Goal: Task Accomplishment & Management: Manage account settings

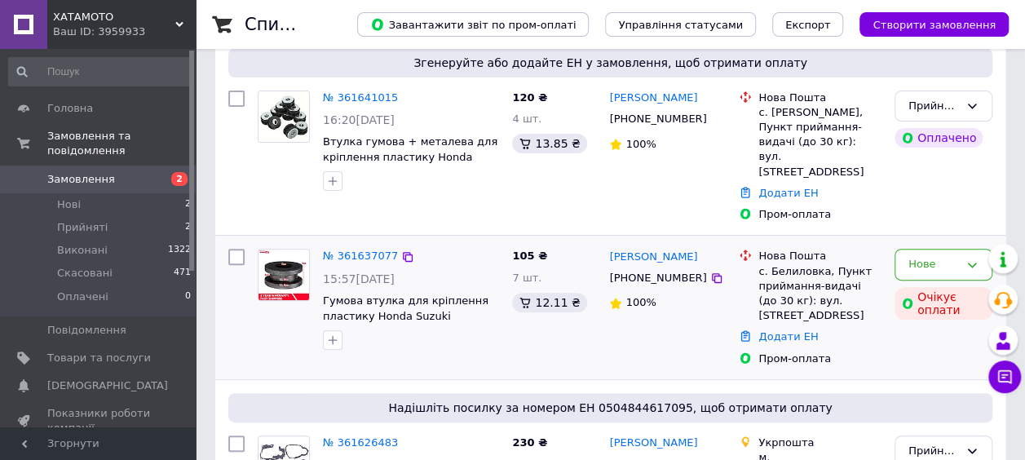
scroll to position [163, 0]
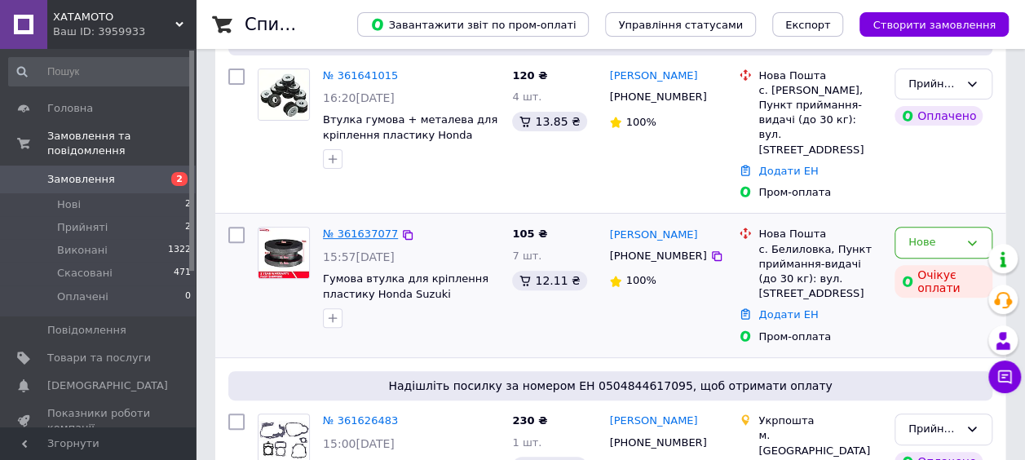
click at [371, 228] on link "№ 361637077" at bounding box center [360, 234] width 75 height 12
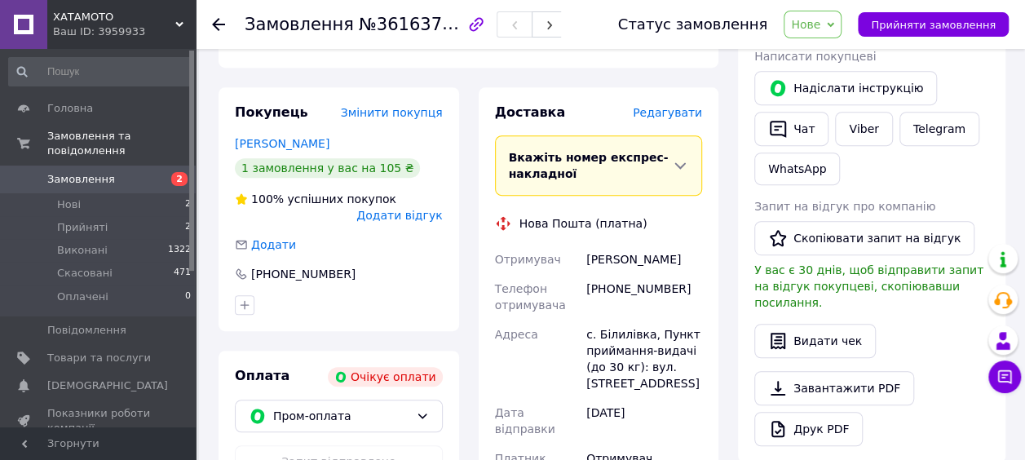
scroll to position [489, 0]
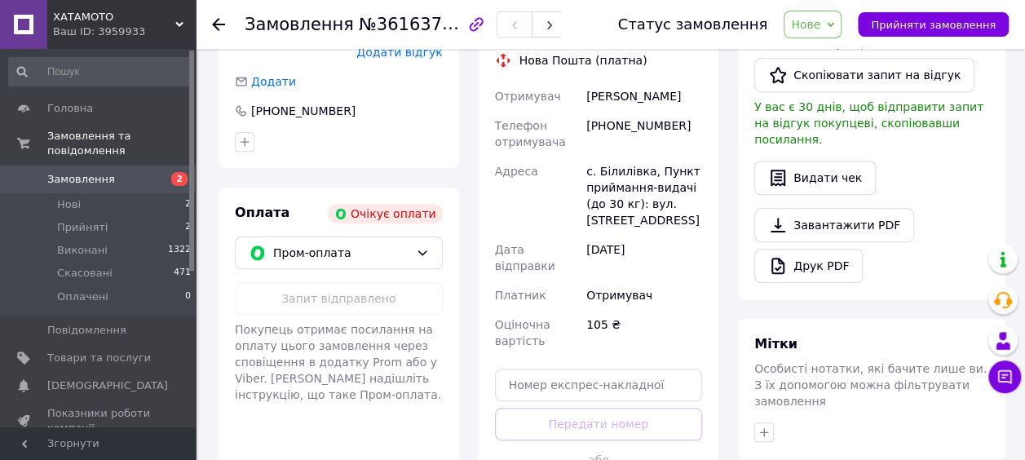
click at [77, 172] on span "Замовлення" at bounding box center [81, 179] width 68 height 15
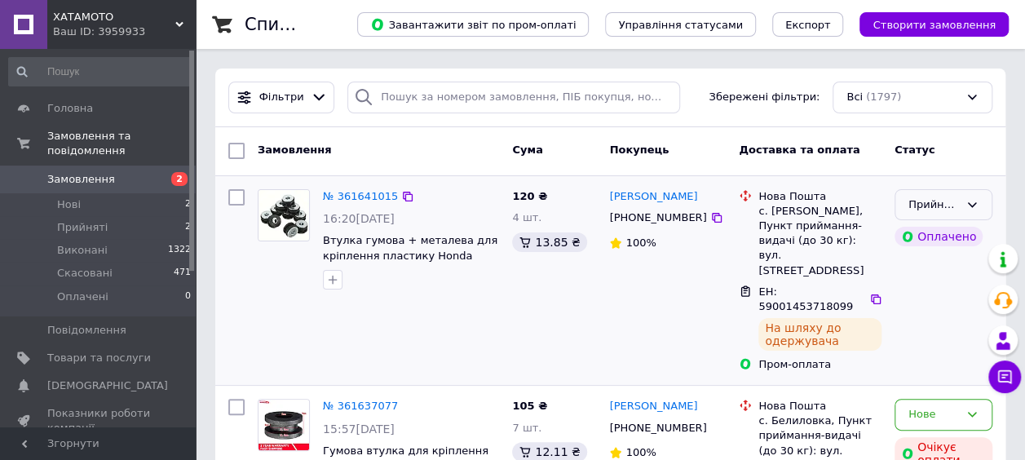
click at [975, 207] on icon at bounding box center [972, 204] width 13 height 13
click at [950, 238] on li "Виконано" at bounding box center [944, 238] width 96 height 30
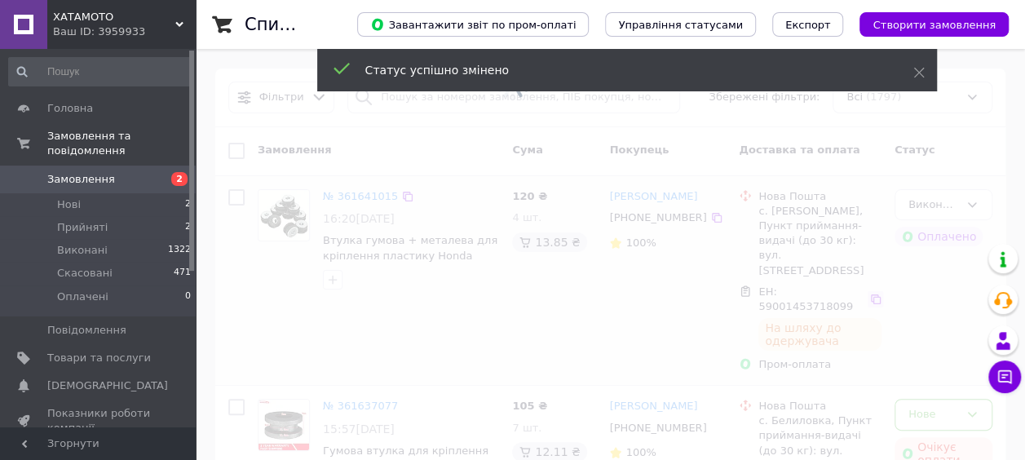
click at [866, 261] on span at bounding box center [512, 230] width 1025 height 460
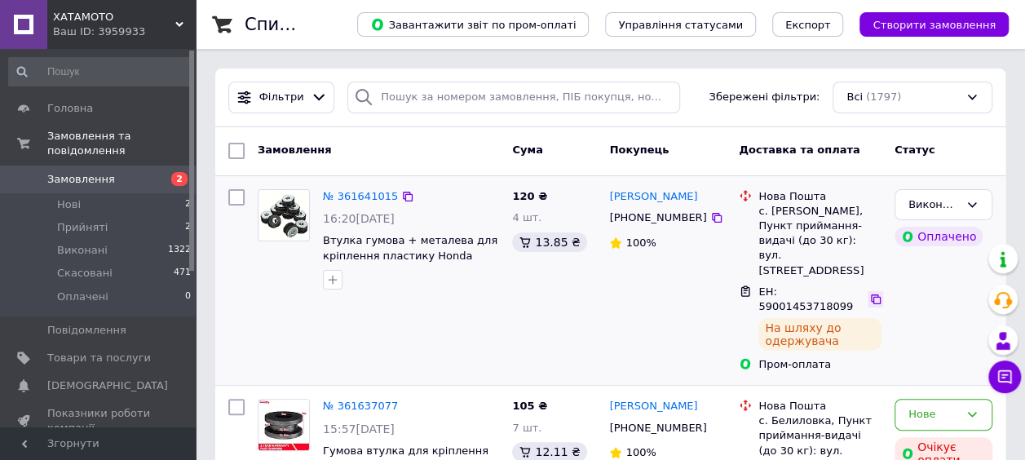
click at [869, 293] on icon at bounding box center [875, 299] width 13 height 13
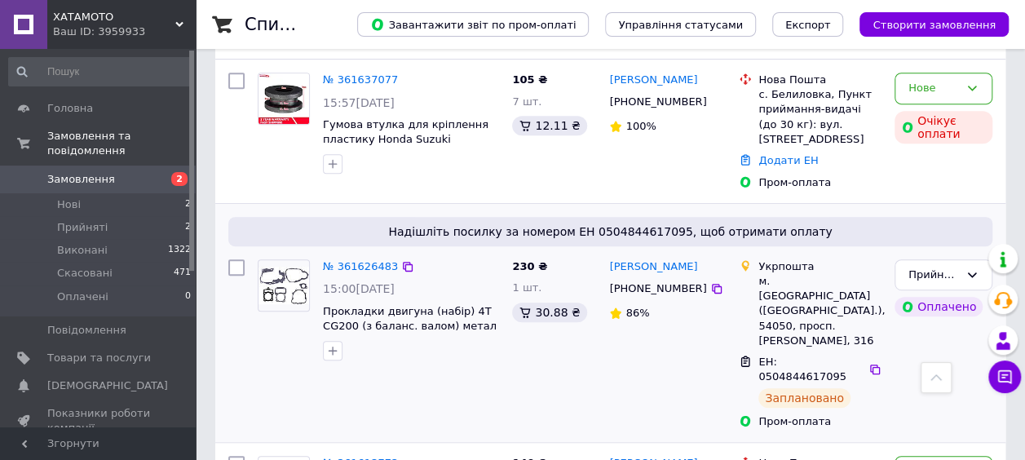
scroll to position [408, 0]
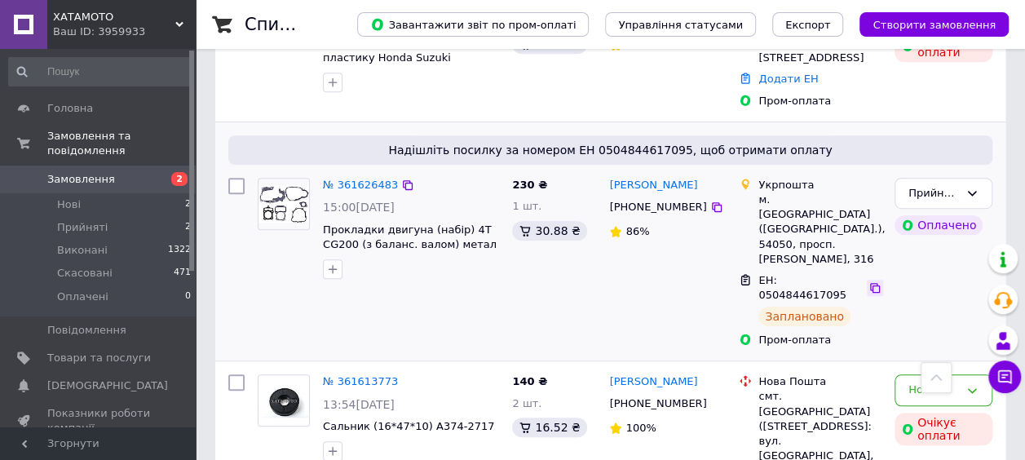
click at [870, 283] on icon at bounding box center [875, 288] width 10 height 10
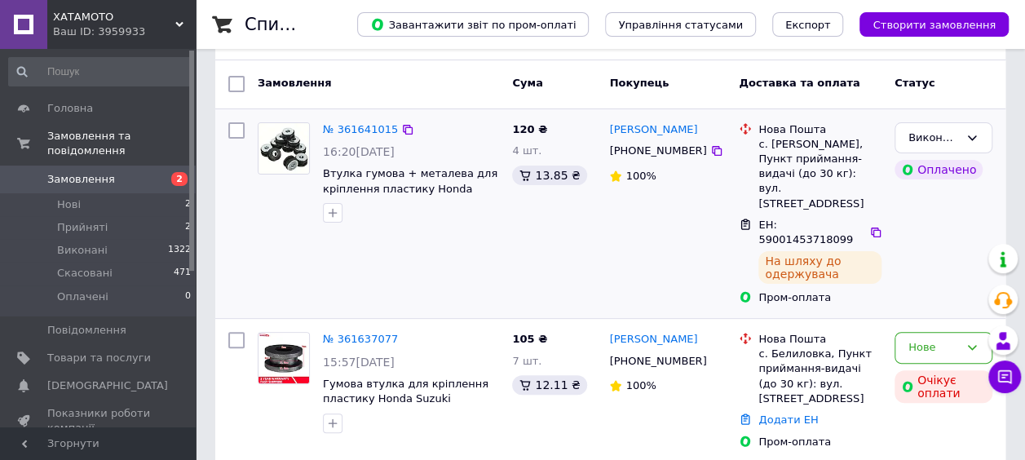
scroll to position [0, 0]
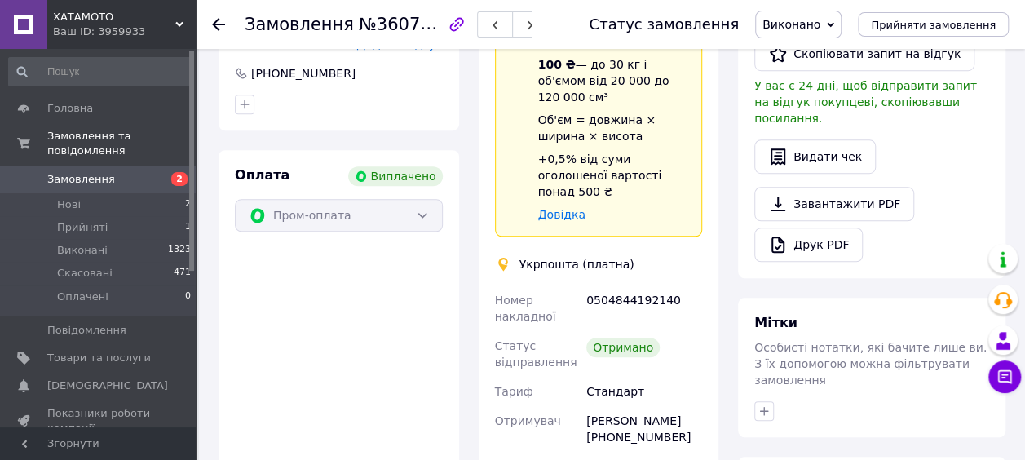
scroll to position [571, 0]
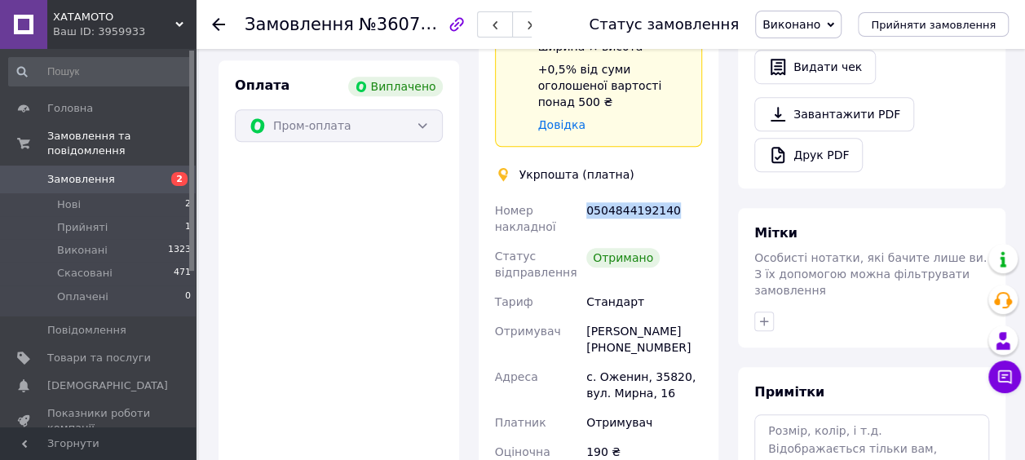
drag, startPoint x: 670, startPoint y: 164, endPoint x: 588, endPoint y: 155, distance: 82.0
click at [588, 196] on div "0504844192140" at bounding box center [644, 219] width 122 height 46
copy div "0504844192140"
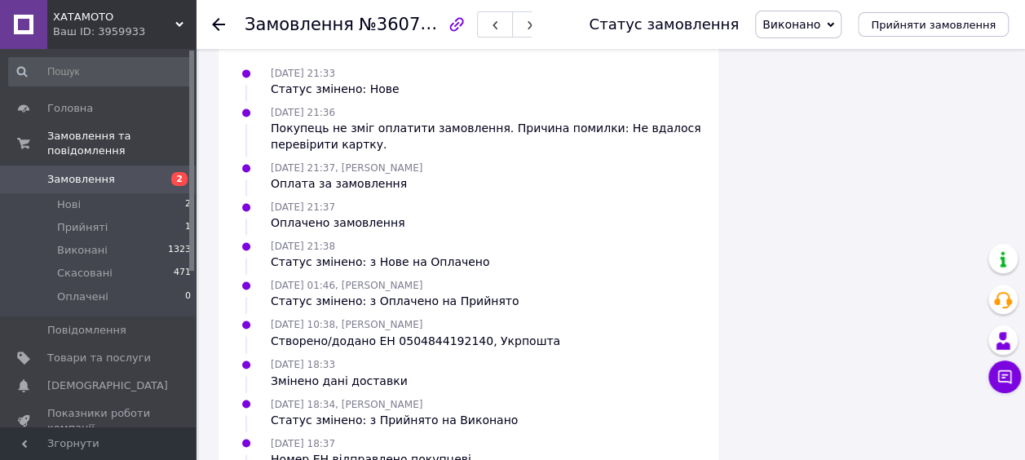
scroll to position [1240, 0]
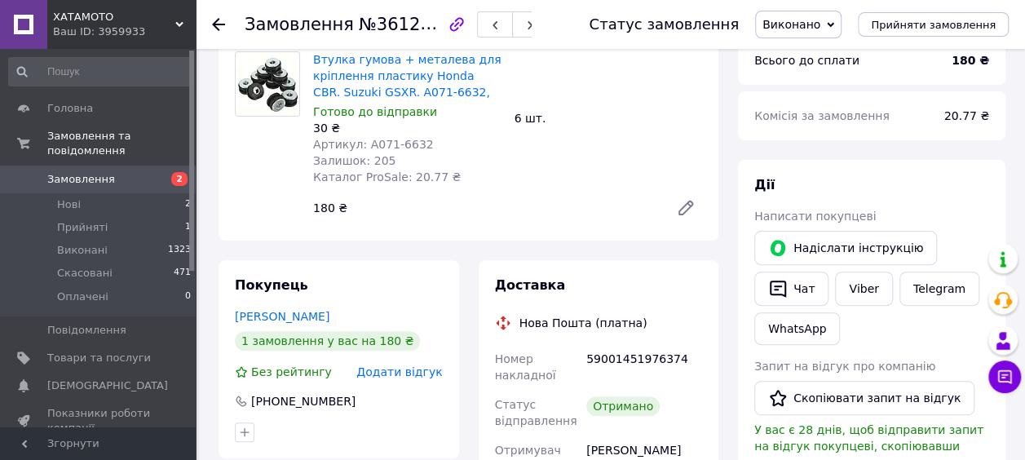
scroll to position [163, 0]
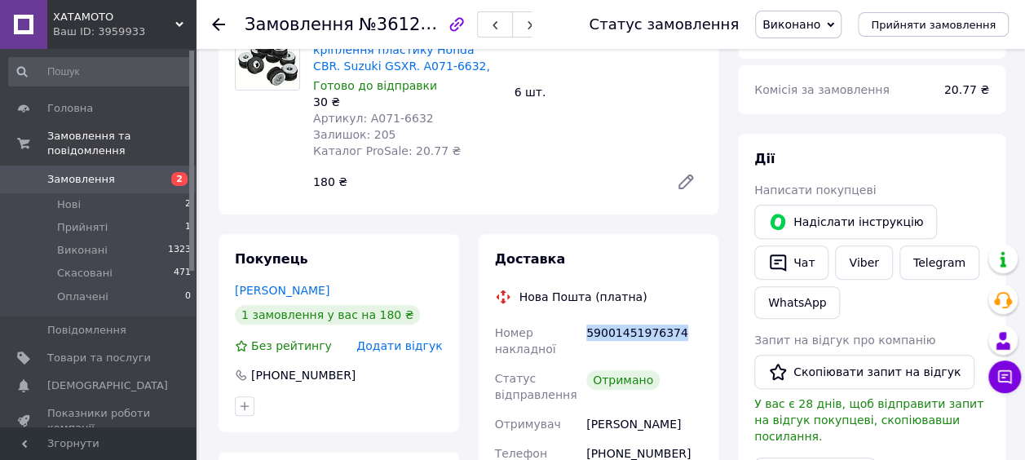
drag, startPoint x: 675, startPoint y: 334, endPoint x: 585, endPoint y: 338, distance: 90.6
click at [585, 338] on div "59001451976374" at bounding box center [644, 341] width 122 height 46
copy div "59001451976374"
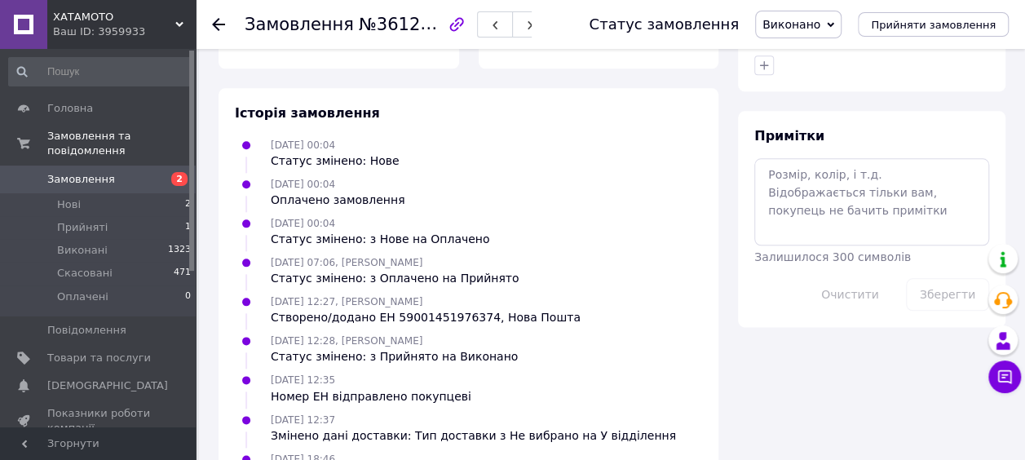
scroll to position [879, 0]
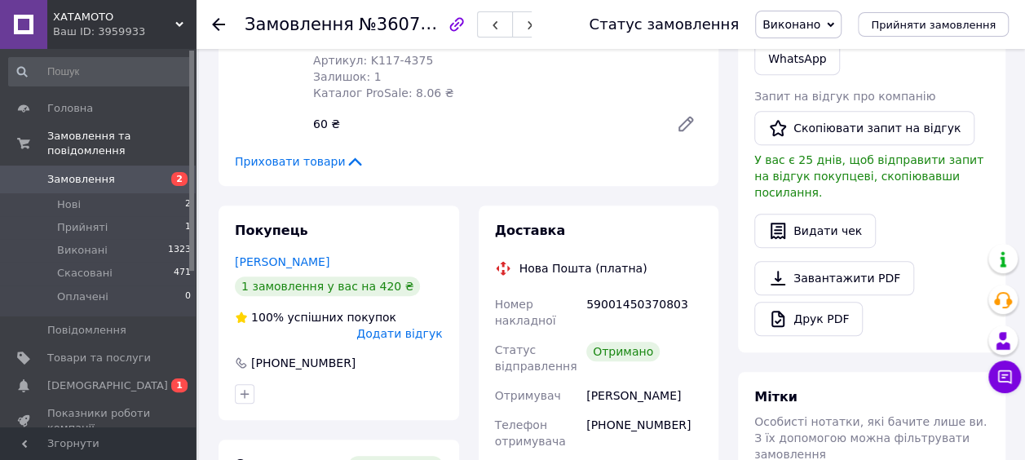
scroll to position [408, 0]
drag, startPoint x: 671, startPoint y: 308, endPoint x: 586, endPoint y: 306, distance: 85.7
click at [586, 306] on div "59001450370803" at bounding box center [644, 312] width 122 height 46
copy div "59001450370803"
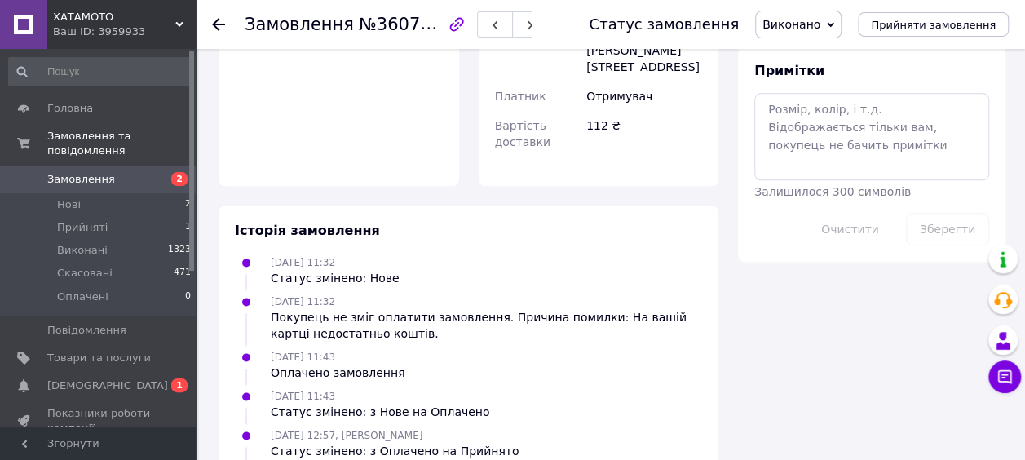
scroll to position [889, 0]
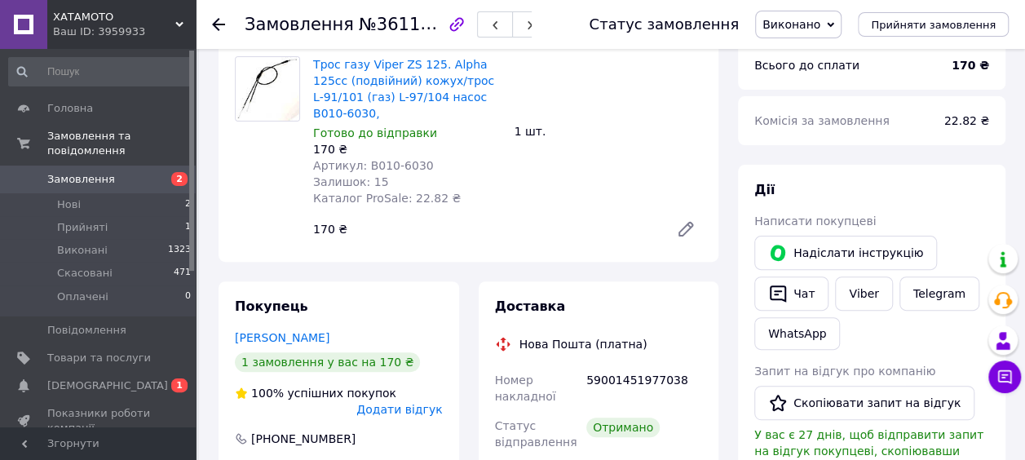
scroll to position [245, 0]
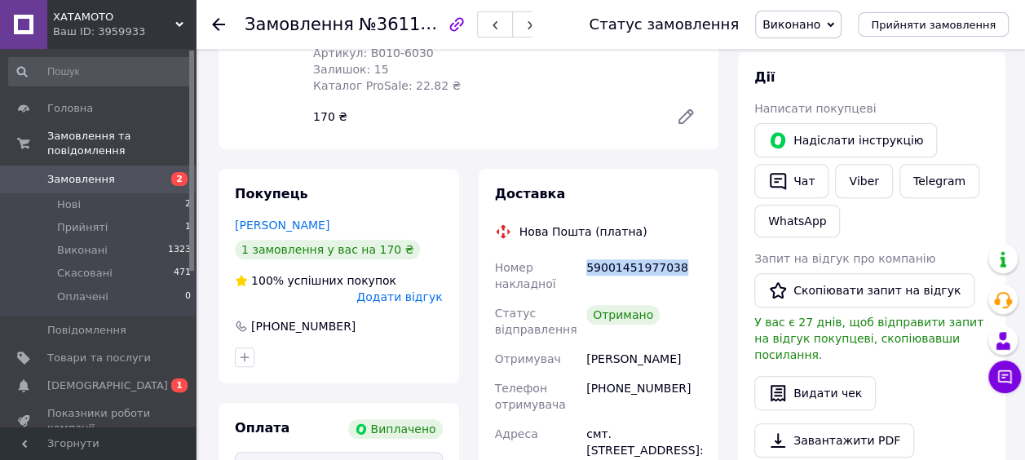
drag, startPoint x: 682, startPoint y: 253, endPoint x: 586, endPoint y: 251, distance: 95.4
click at [586, 253] on div "59001451977038" at bounding box center [644, 276] width 122 height 46
copy div "59001451977038"
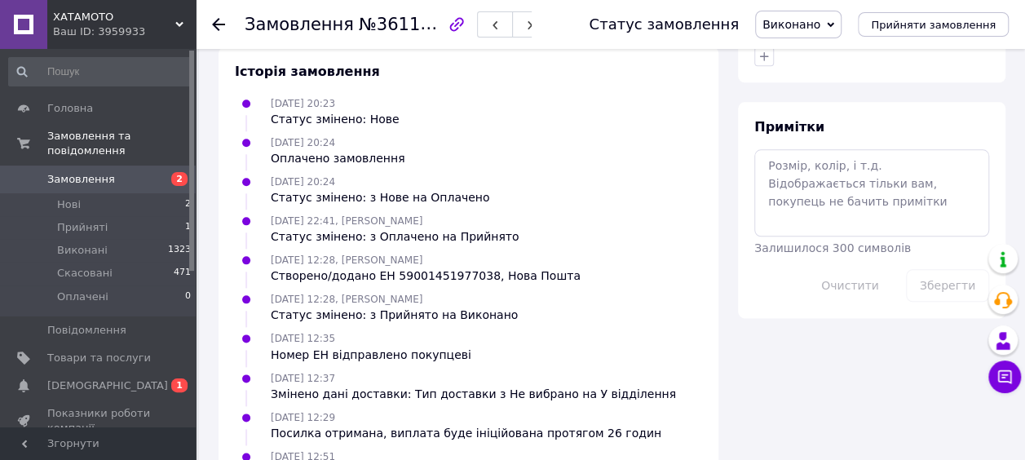
scroll to position [847, 0]
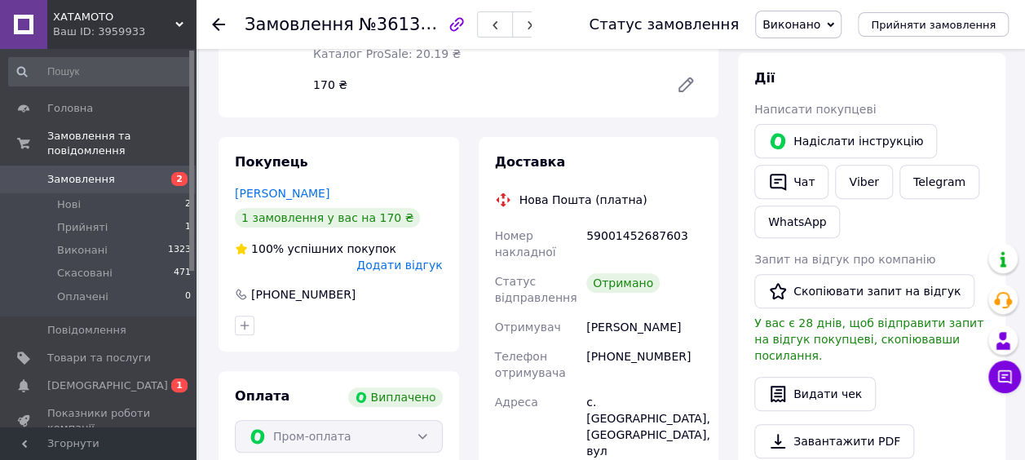
scroll to position [245, 0]
drag, startPoint x: 676, startPoint y: 233, endPoint x: 586, endPoint y: 241, distance: 90.1
click at [586, 241] on div "59001452687603" at bounding box center [644, 243] width 122 height 46
copy div "59001452687603"
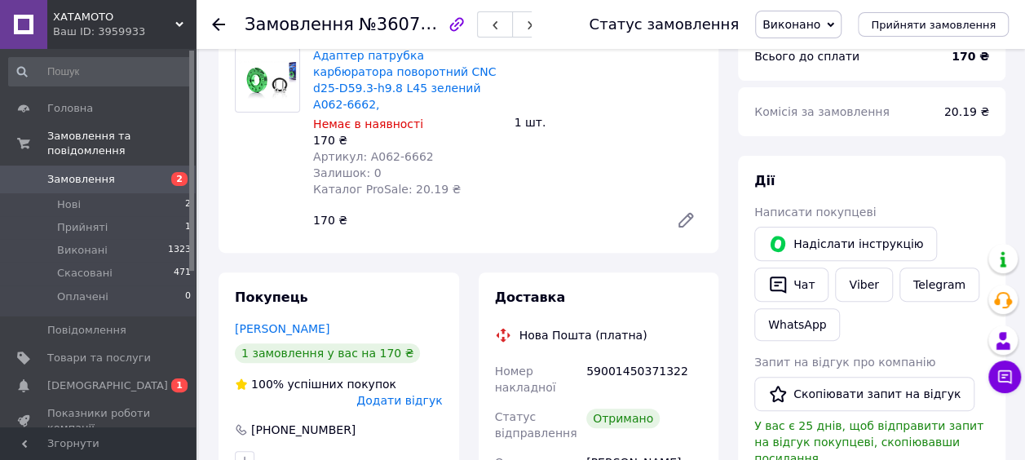
scroll to position [163, 0]
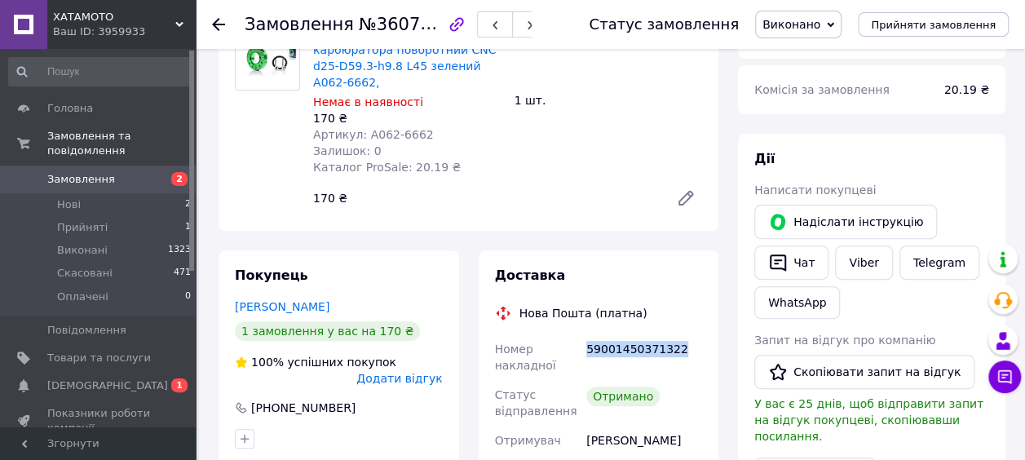
drag, startPoint x: 674, startPoint y: 337, endPoint x: 586, endPoint y: 331, distance: 87.5
click at [586, 334] on div "59001450371322" at bounding box center [644, 357] width 122 height 46
copy div "59001450371322"
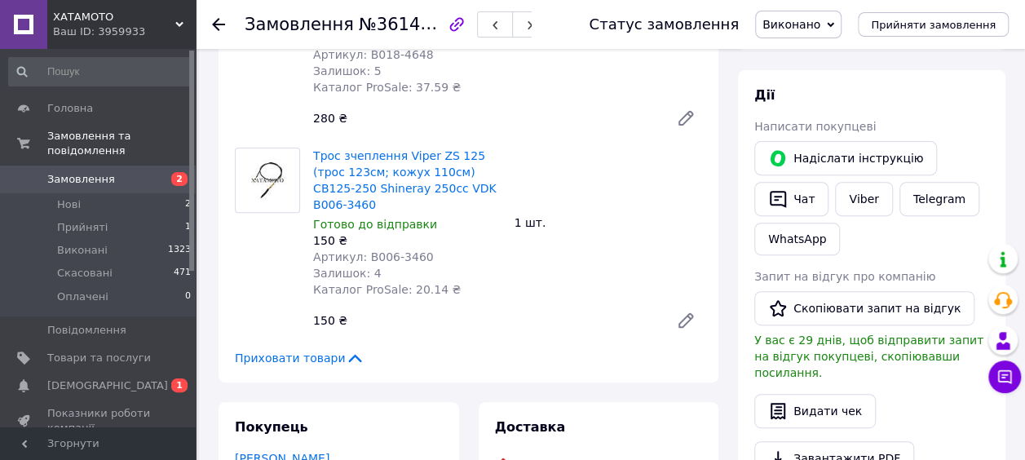
scroll to position [326, 0]
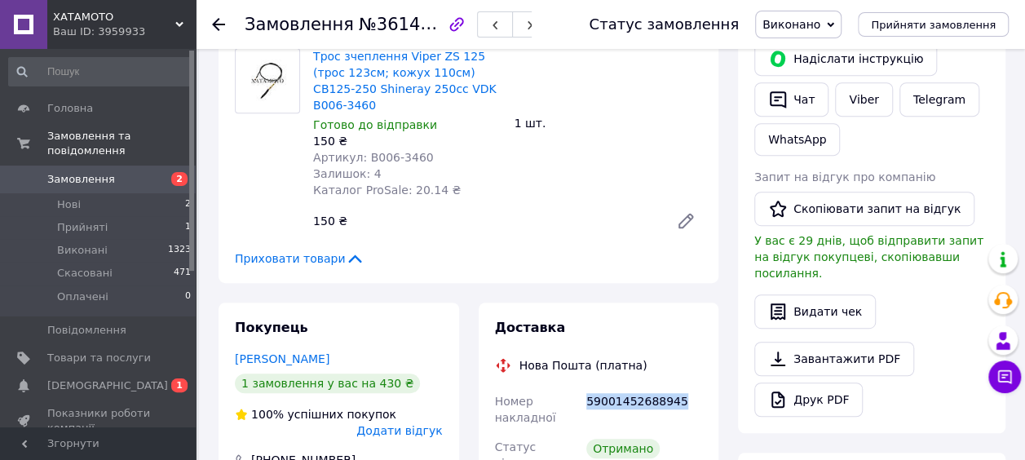
drag, startPoint x: 673, startPoint y: 386, endPoint x: 587, endPoint y: 389, distance: 85.7
click at [587, 389] on div "59001452688945" at bounding box center [644, 410] width 122 height 46
copy div "59001452688945"
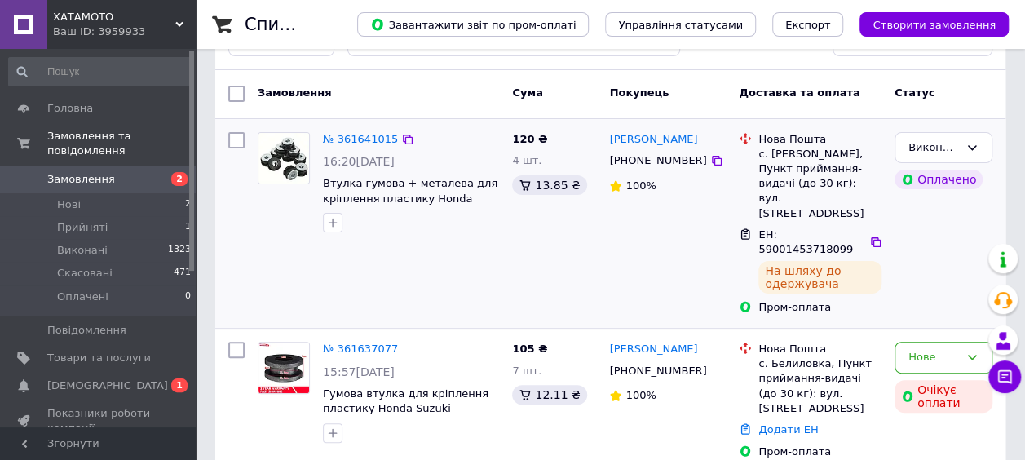
scroll to position [82, 0]
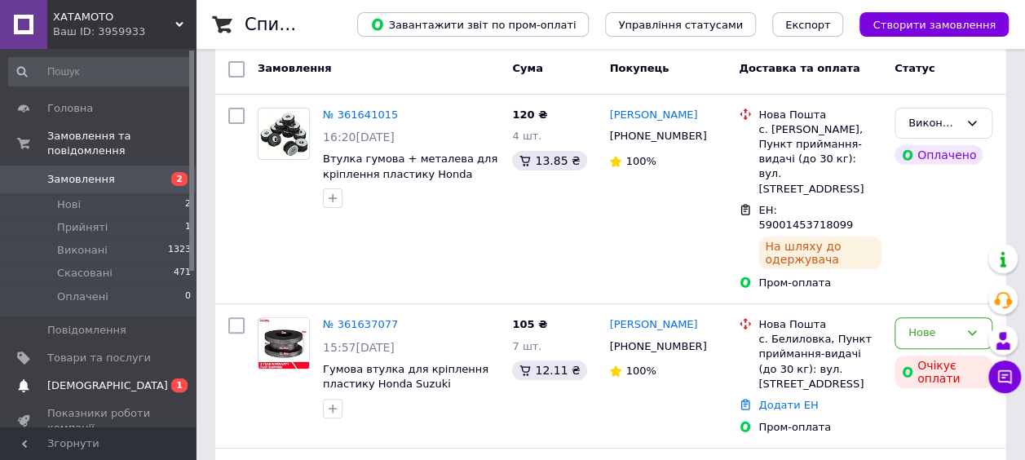
click at [103, 378] on span "[DEMOGRAPHIC_DATA]" at bounding box center [107, 385] width 121 height 15
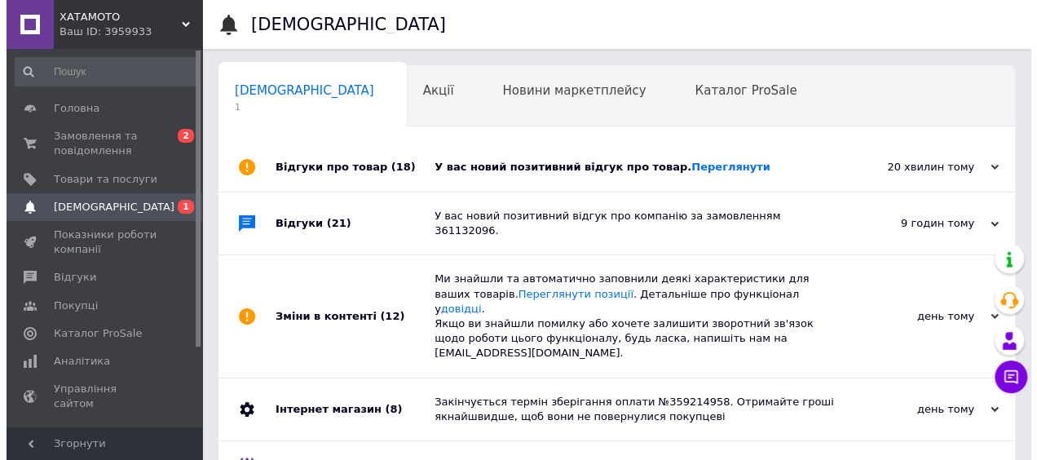
scroll to position [0, 8]
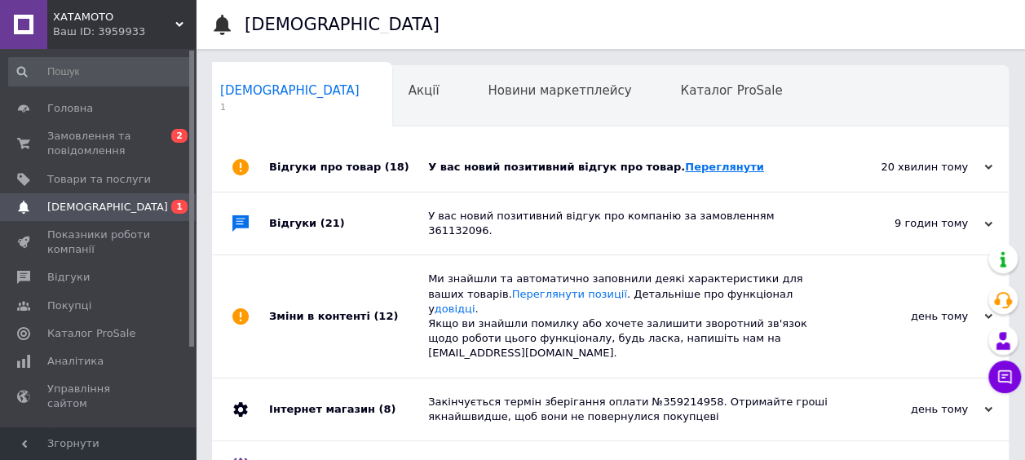
click at [685, 161] on link "Переглянути" at bounding box center [724, 167] width 79 height 12
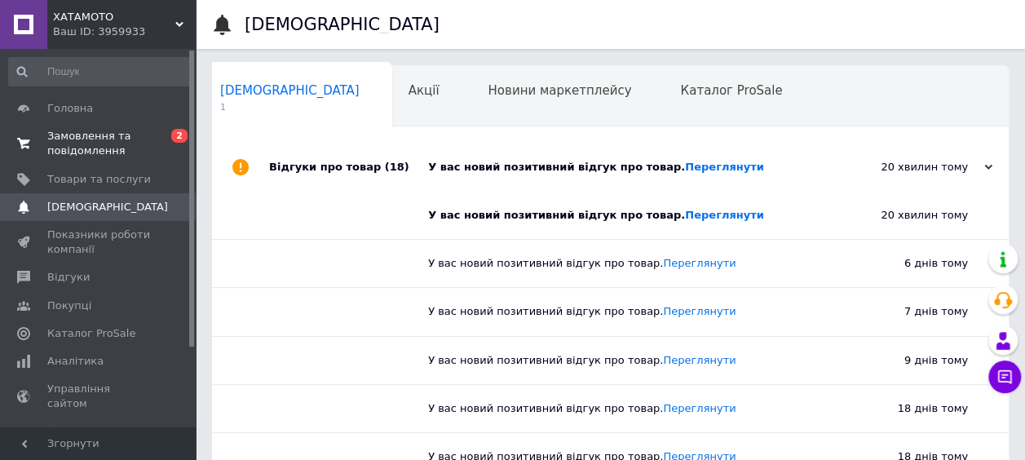
click at [60, 133] on span "Замовлення та повідомлення" at bounding box center [99, 143] width 104 height 29
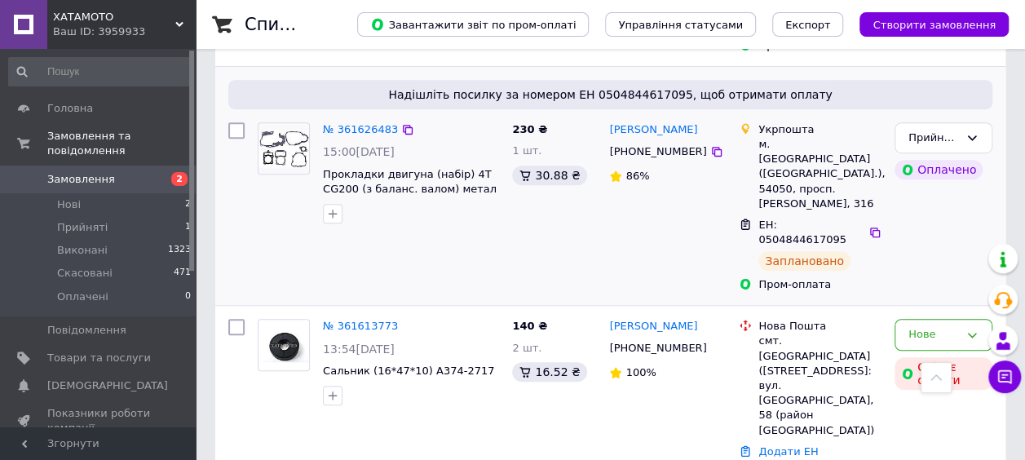
scroll to position [489, 0]
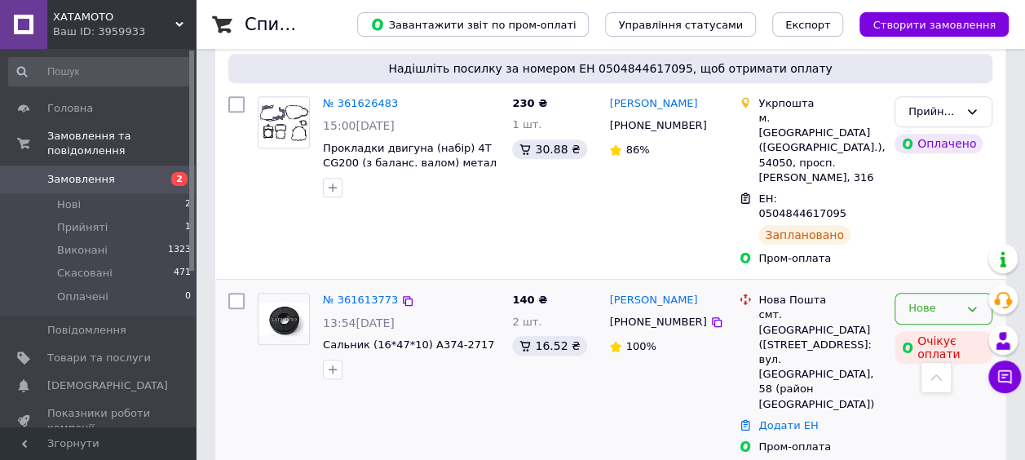
click at [931, 300] on div "Нове" at bounding box center [934, 308] width 51 height 17
click at [947, 387] on li "Скасовано" at bounding box center [944, 402] width 96 height 30
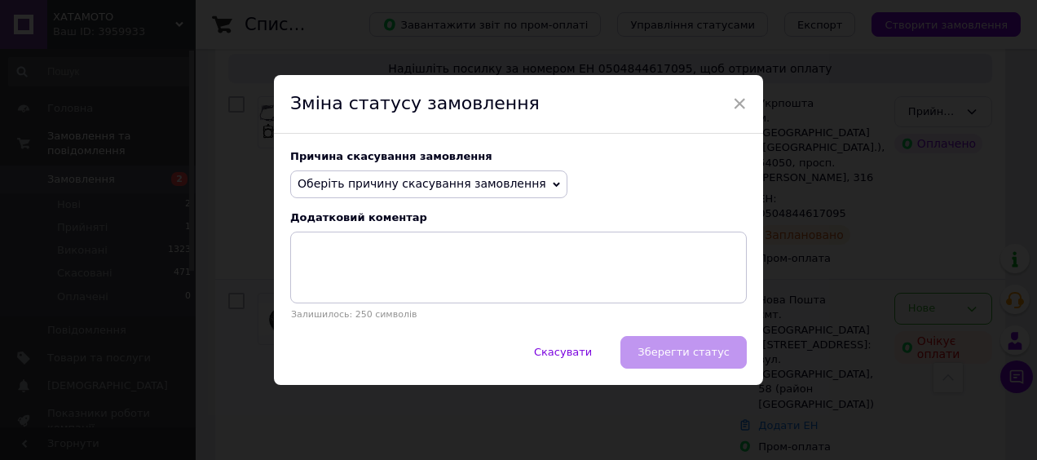
click at [433, 179] on span "Оберіть причину скасування замовлення" at bounding box center [422, 183] width 249 height 13
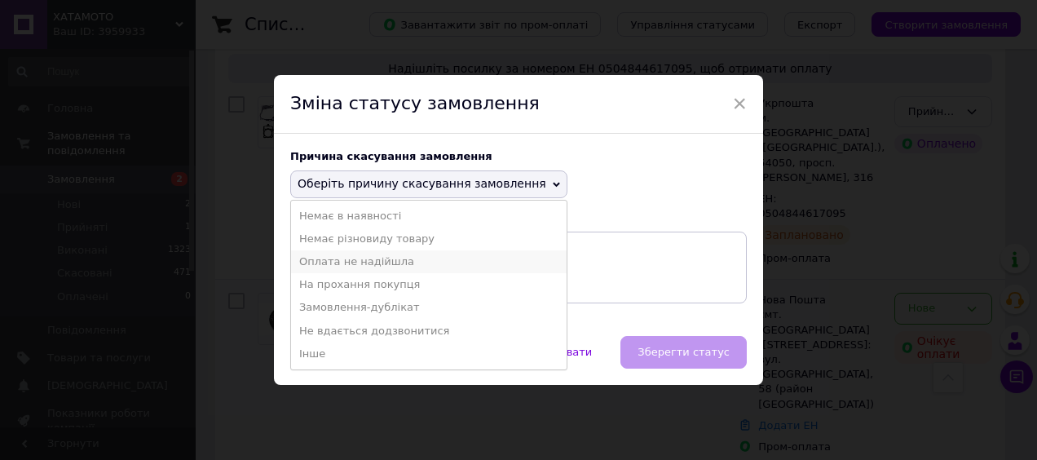
click at [310, 266] on li "Оплата не надійшла" at bounding box center [429, 261] width 276 height 23
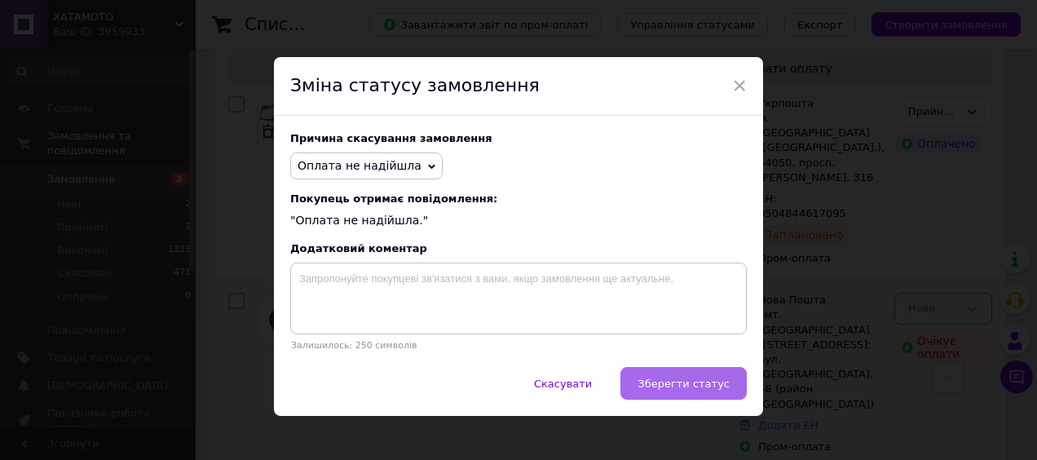
click at [682, 390] on span "Зберегти статус" at bounding box center [684, 384] width 92 height 12
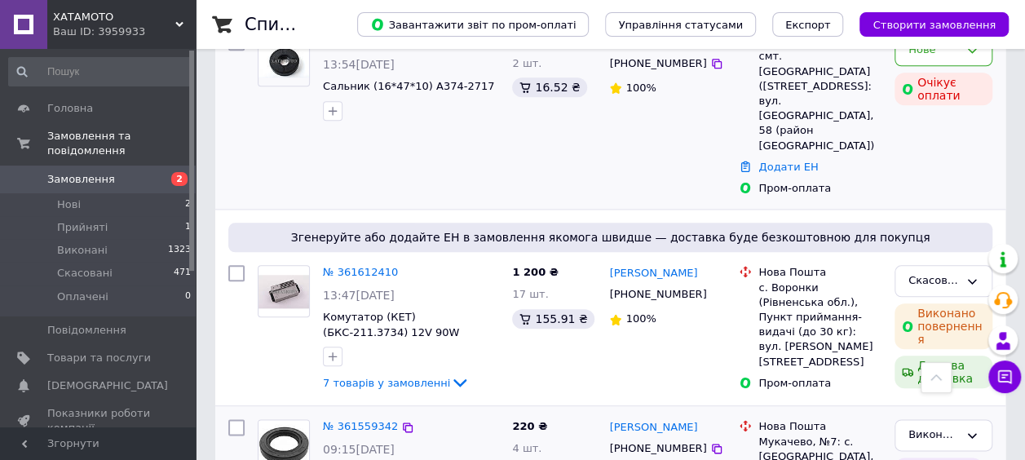
scroll to position [734, 0]
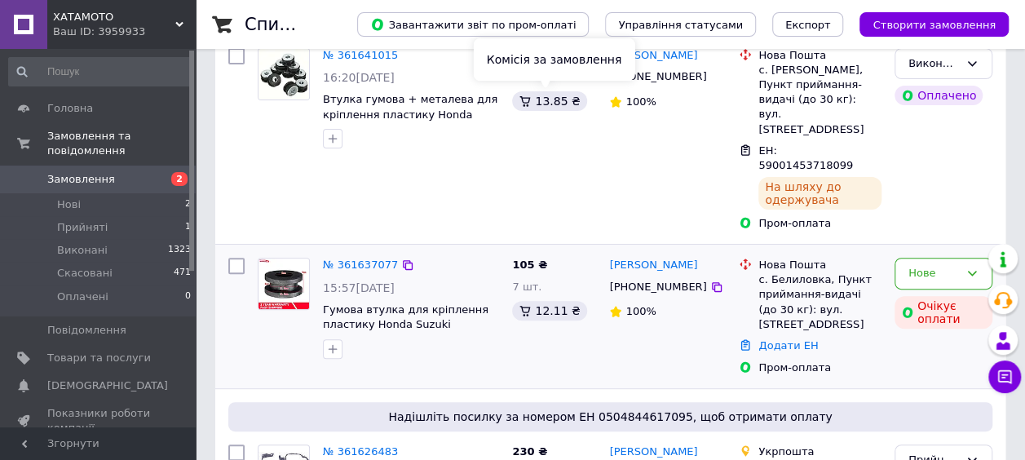
scroll to position [245, 0]
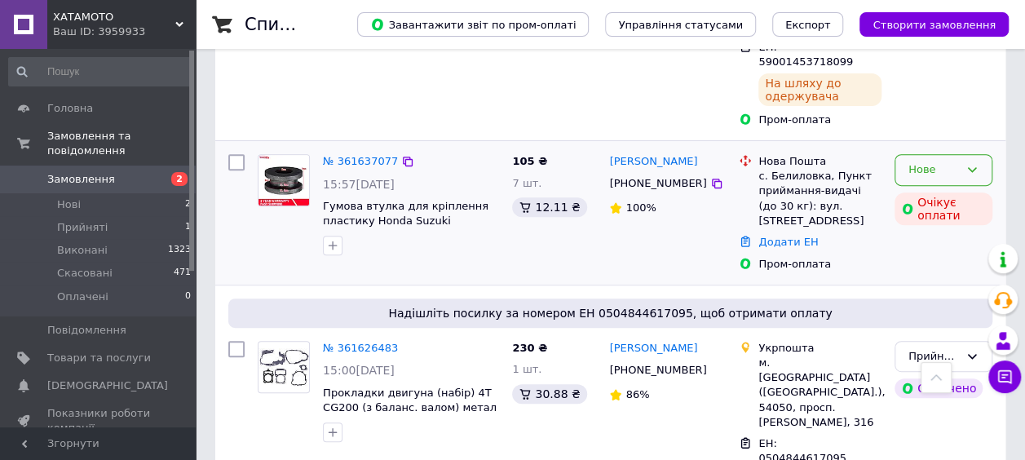
click at [950, 161] on div "Нове" at bounding box center [934, 169] width 51 height 17
click at [940, 249] on li "Скасовано" at bounding box center [944, 264] width 96 height 30
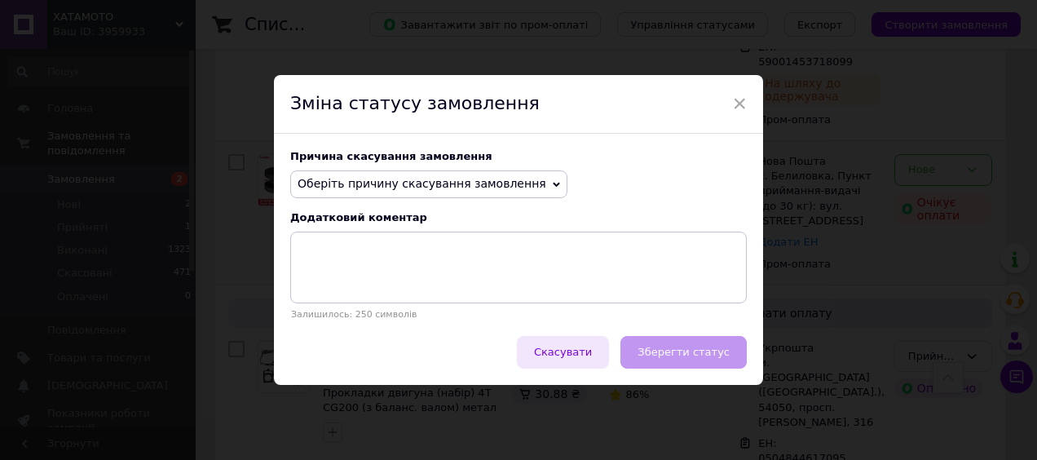
click at [582, 347] on span "Скасувати" at bounding box center [563, 352] width 58 height 12
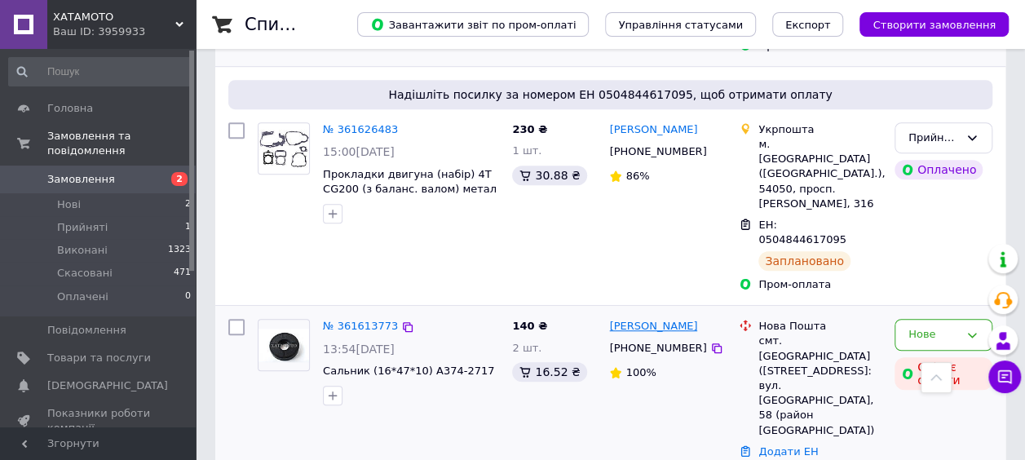
scroll to position [489, 0]
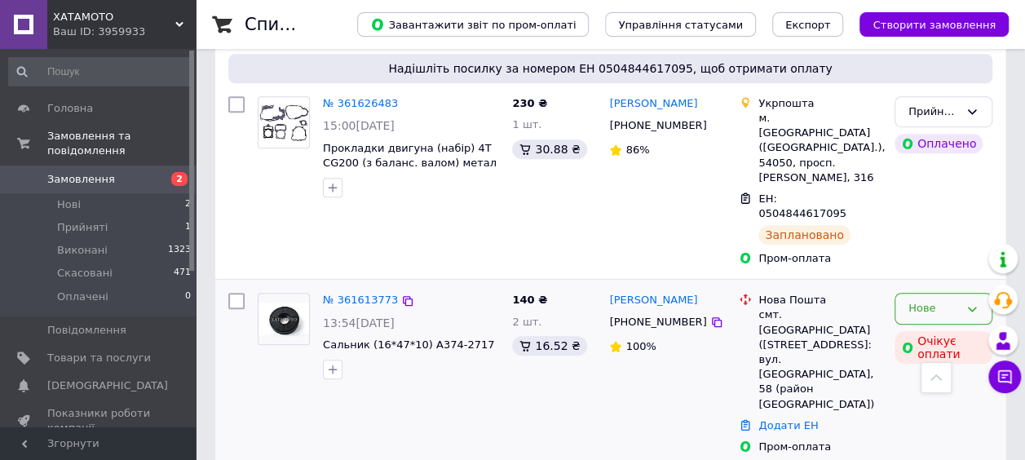
click at [954, 300] on div "Нове" at bounding box center [934, 308] width 51 height 17
click at [936, 387] on li "Скасовано" at bounding box center [944, 402] width 96 height 30
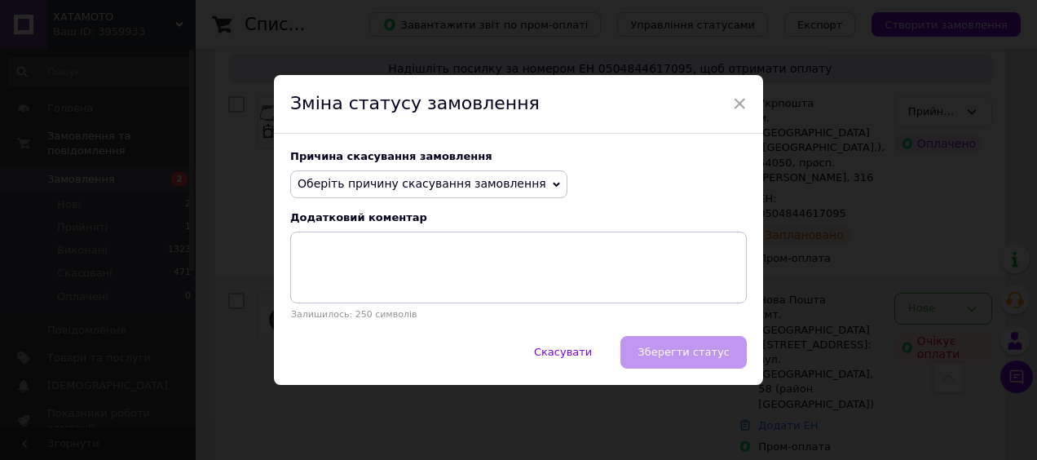
click at [489, 184] on span "Оберіть причину скасування замовлення" at bounding box center [422, 183] width 249 height 13
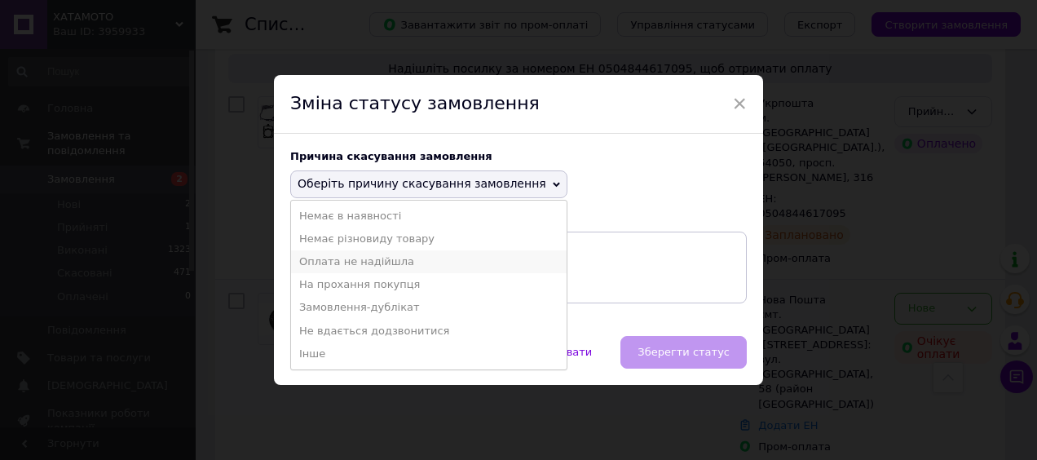
click at [374, 264] on li "Оплата не надійшла" at bounding box center [429, 261] width 276 height 23
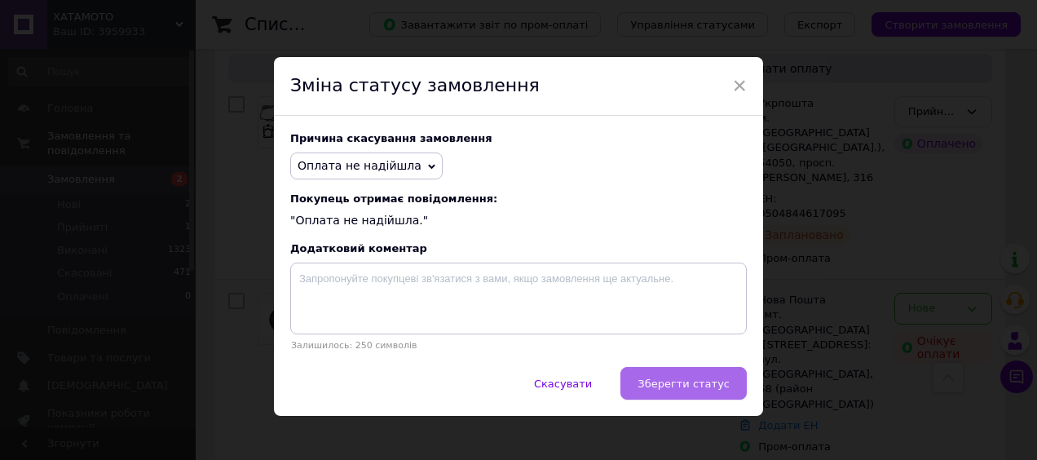
click at [691, 395] on button "Зберегти статус" at bounding box center [684, 383] width 126 height 33
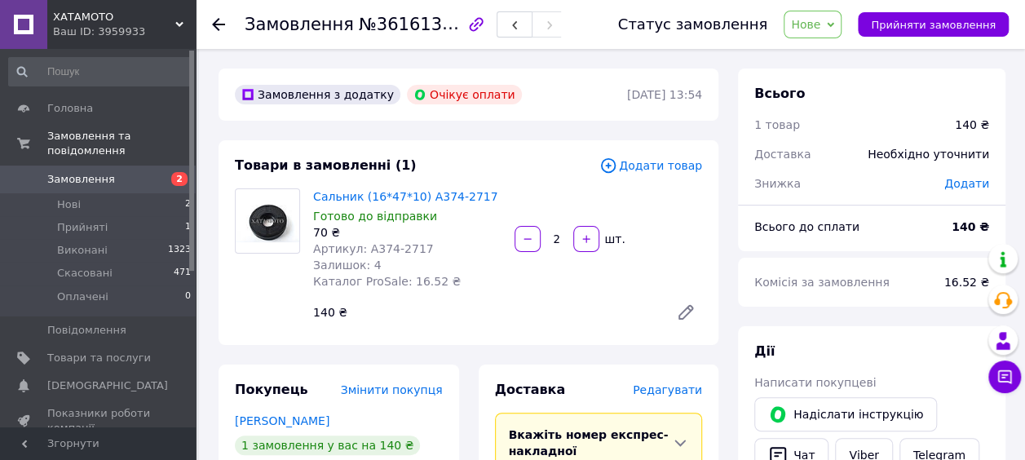
click at [81, 172] on span "Замовлення" at bounding box center [81, 179] width 68 height 15
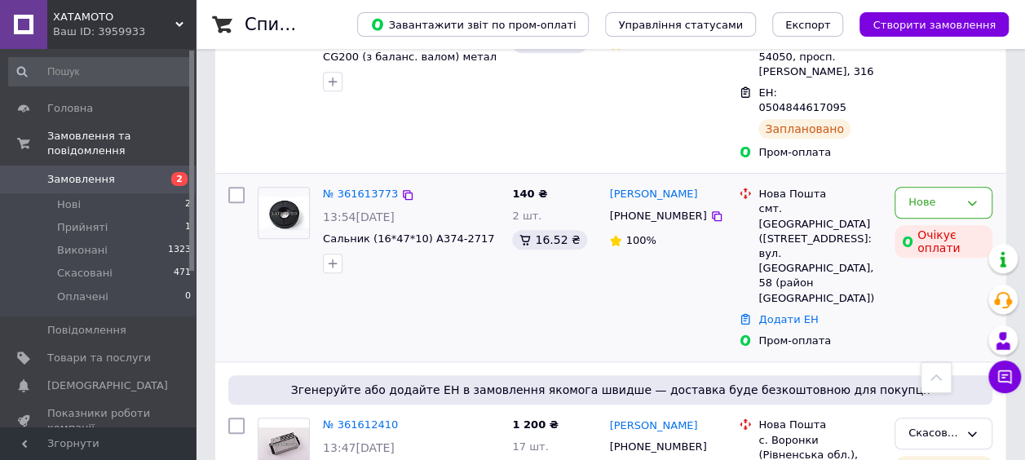
scroll to position [571, 0]
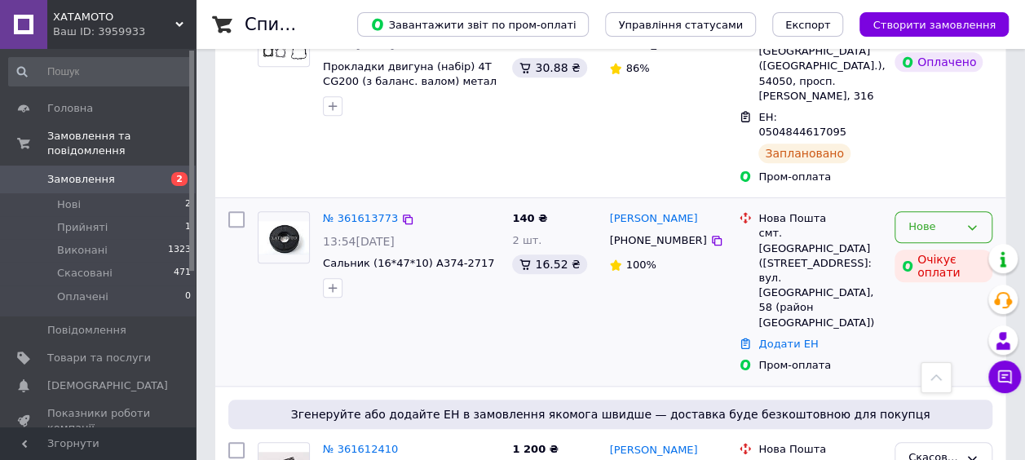
click at [957, 219] on div "Нове" at bounding box center [934, 227] width 51 height 17
click at [943, 306] on li "Скасовано" at bounding box center [944, 321] width 96 height 30
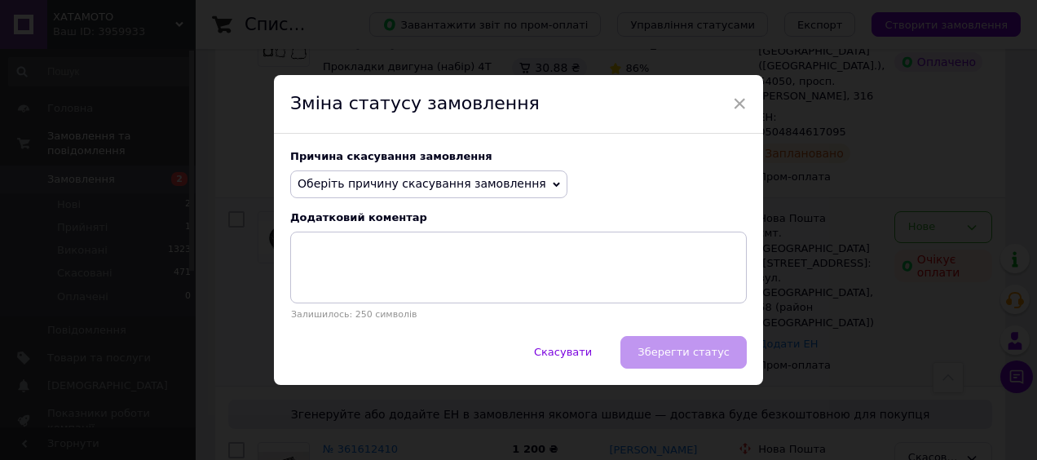
click at [491, 184] on span "Оберіть причину скасування замовлення" at bounding box center [422, 183] width 249 height 13
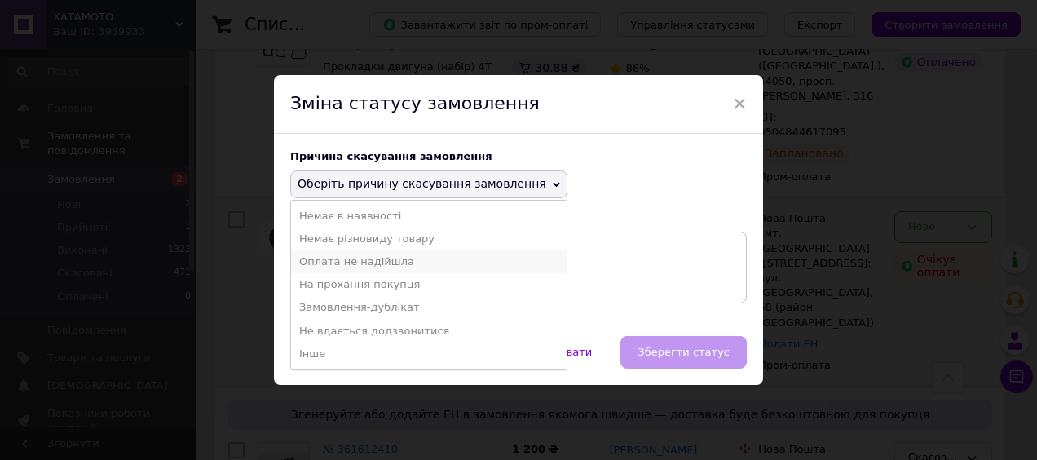
click at [391, 264] on li "Оплата не надійшла" at bounding box center [429, 261] width 276 height 23
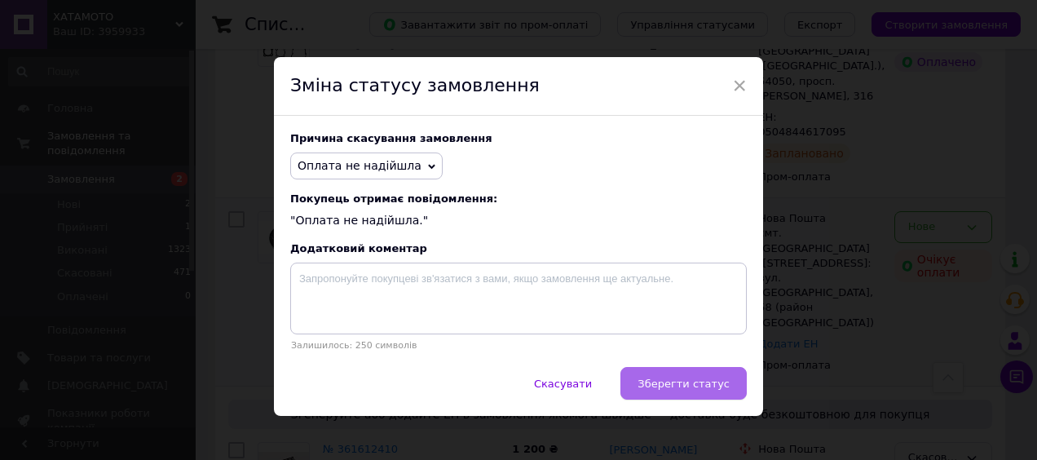
click at [692, 389] on span "Зберегти статус" at bounding box center [684, 384] width 92 height 12
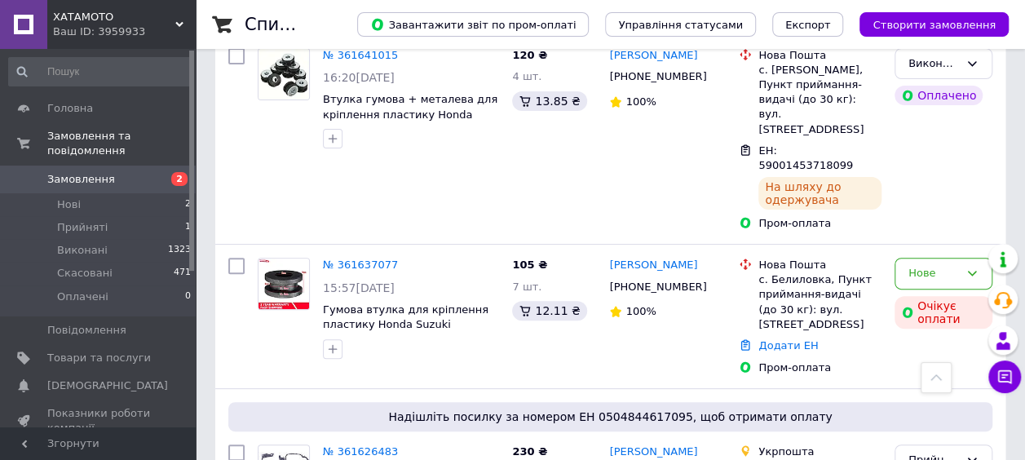
scroll to position [0, 0]
